Goal: Find specific page/section: Find specific page/section

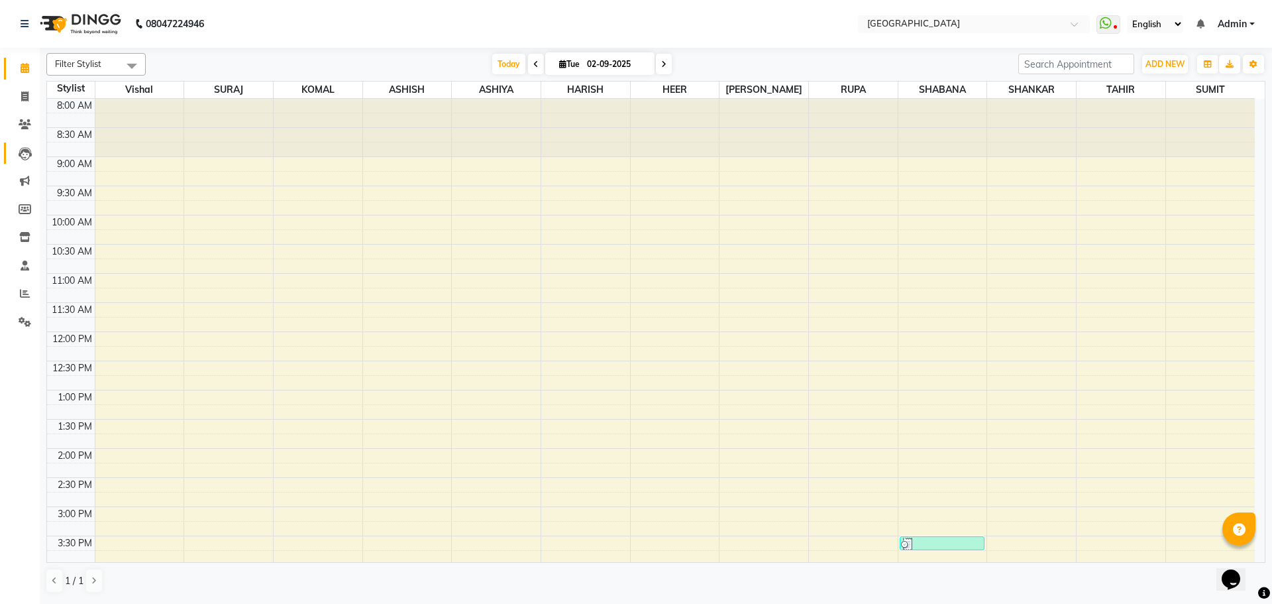
scroll to position [467, 0]
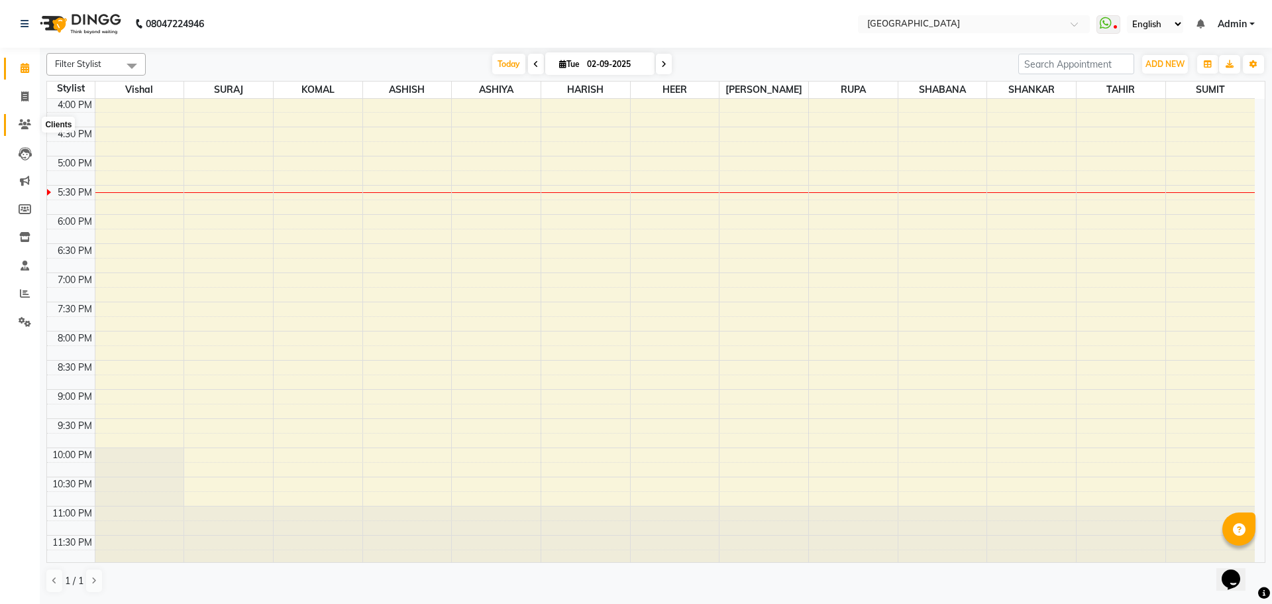
click at [21, 125] on icon at bounding box center [25, 124] width 13 height 10
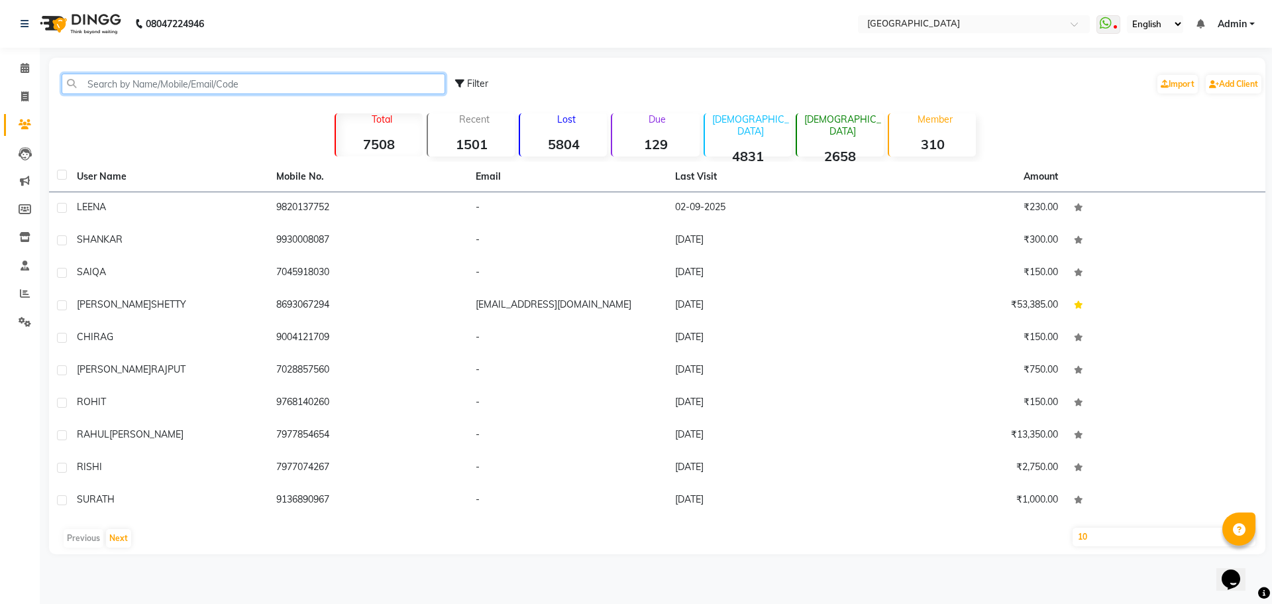
click at [135, 78] on input "text" at bounding box center [254, 84] width 384 height 21
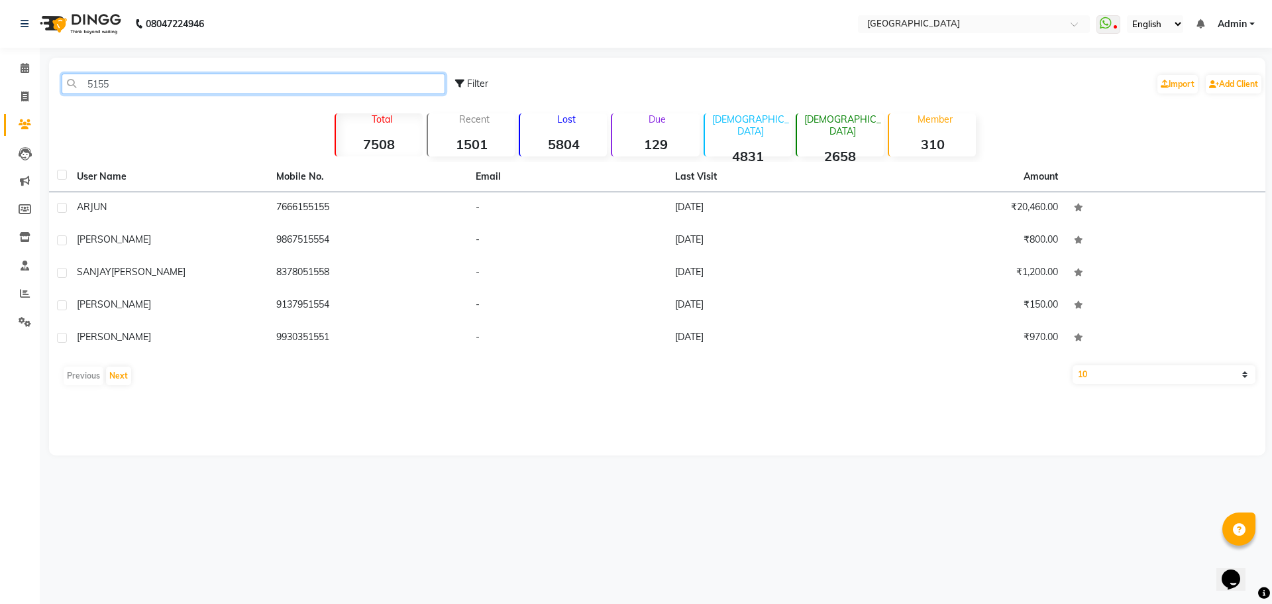
click at [127, 90] on input "5155" at bounding box center [254, 84] width 384 height 21
type input "5"
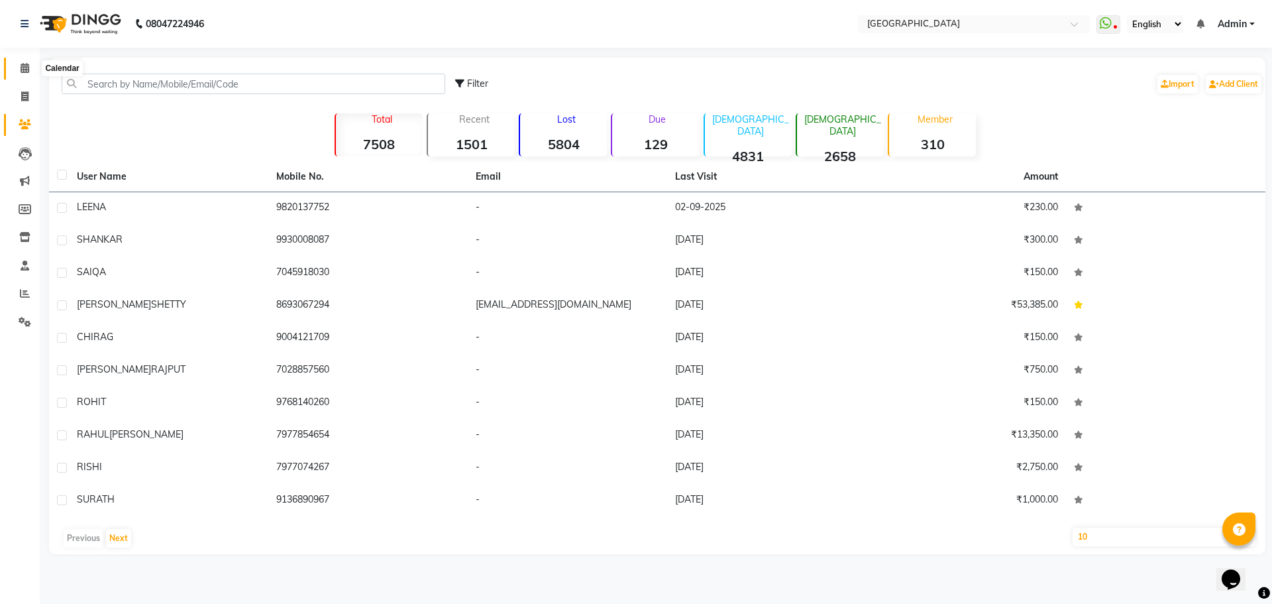
click at [21, 69] on icon at bounding box center [25, 68] width 9 height 10
